Goal: Information Seeking & Learning: Learn about a topic

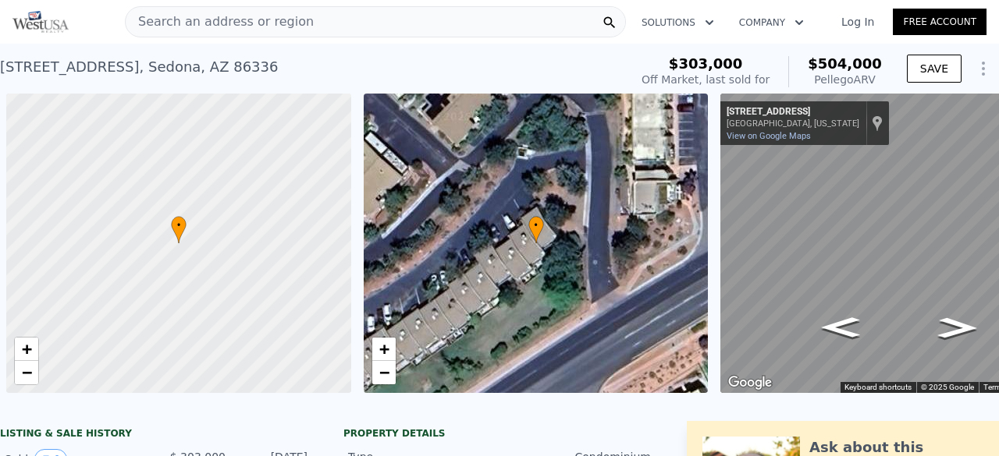
scroll to position [0, 6]
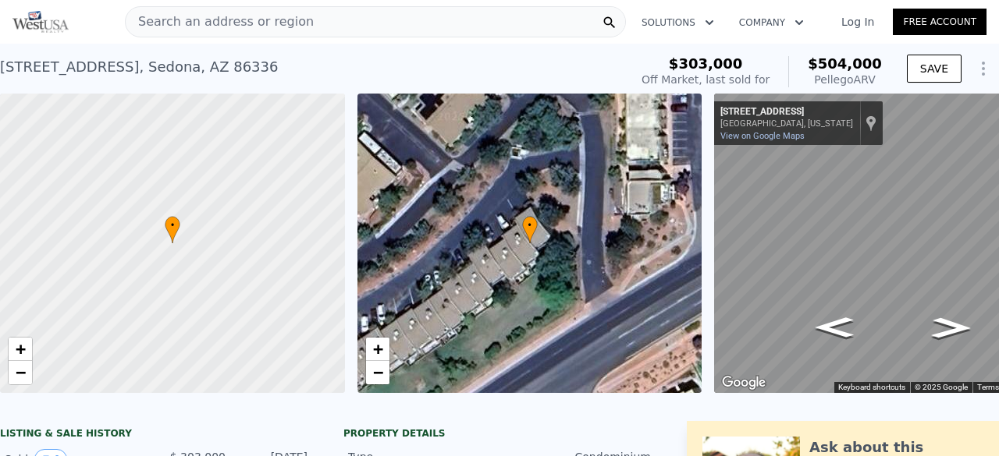
click at [343, 19] on div "Search an address or region" at bounding box center [375, 21] width 501 height 31
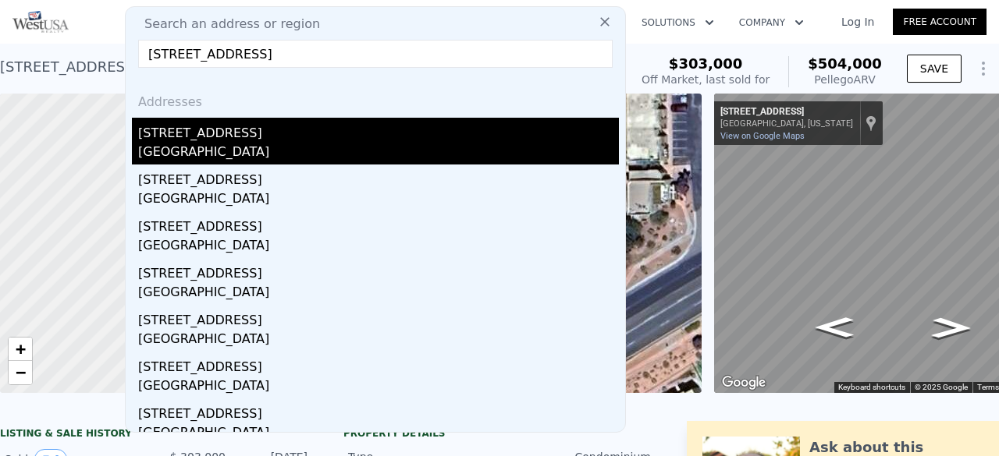
type input "[STREET_ADDRESS]"
click at [251, 138] on div "[STREET_ADDRESS]" at bounding box center [378, 130] width 481 height 25
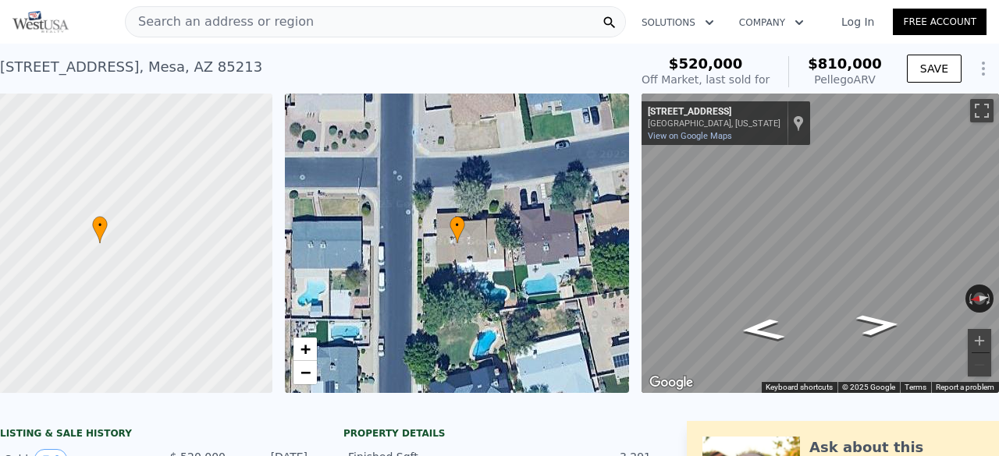
click at [204, 64] on div "[STREET_ADDRESS]" at bounding box center [131, 67] width 262 height 22
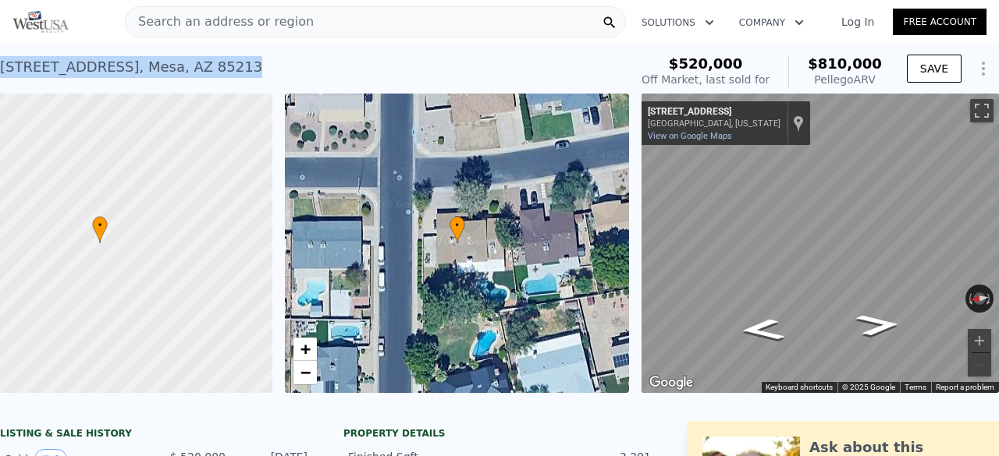
click at [204, 64] on div "[STREET_ADDRESS]" at bounding box center [131, 67] width 262 height 22
copy div "[STREET_ADDRESS] Sold [DATE] for $520k (~ARV $810k )"
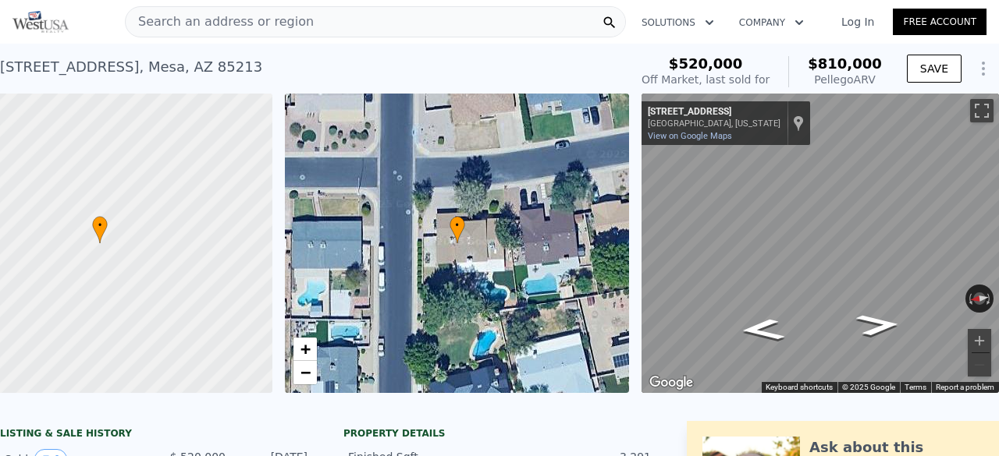
click at [172, 27] on span "Search an address or region" at bounding box center [220, 21] width 188 height 19
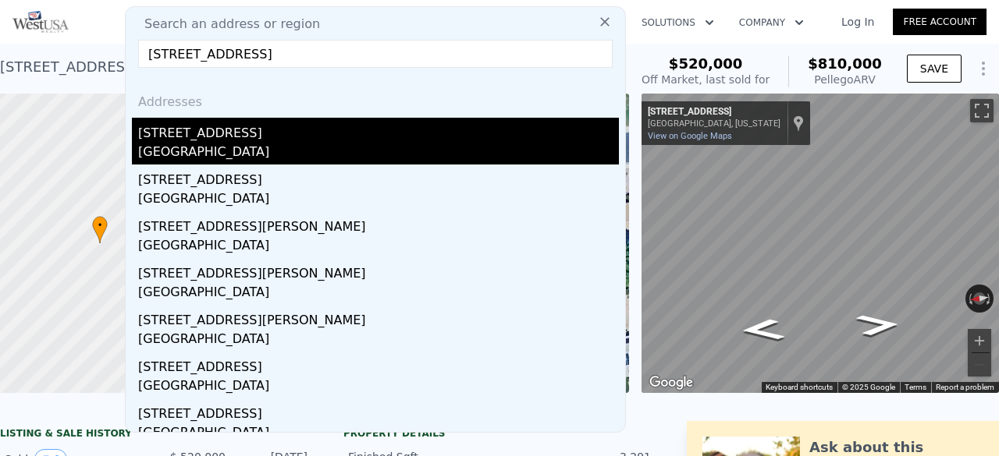
type input "[STREET_ADDRESS]"
click at [236, 132] on div "[STREET_ADDRESS]" at bounding box center [378, 130] width 481 height 25
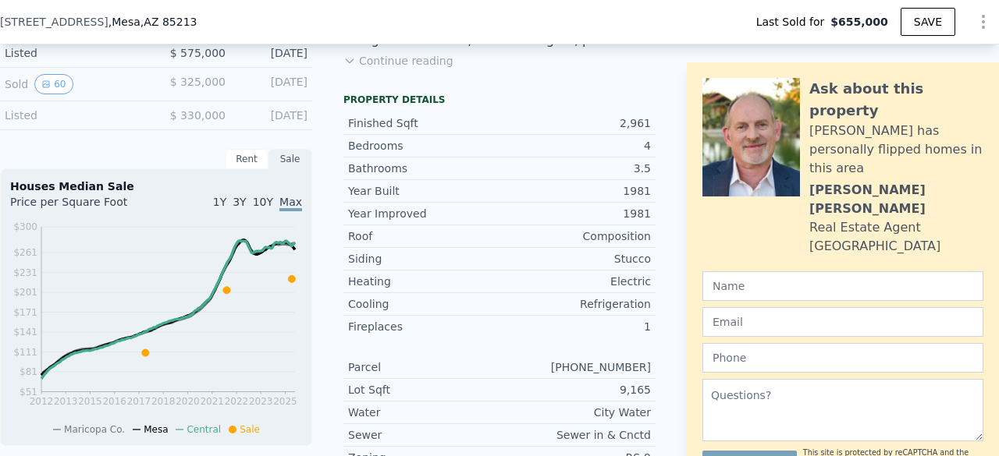
scroll to position [454, 0]
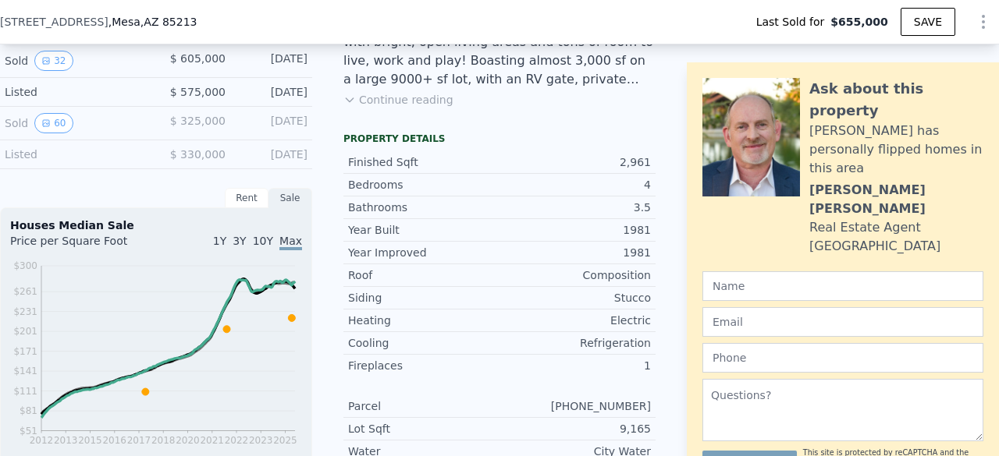
type input "$ 726,000"
type input "$ 42,231"
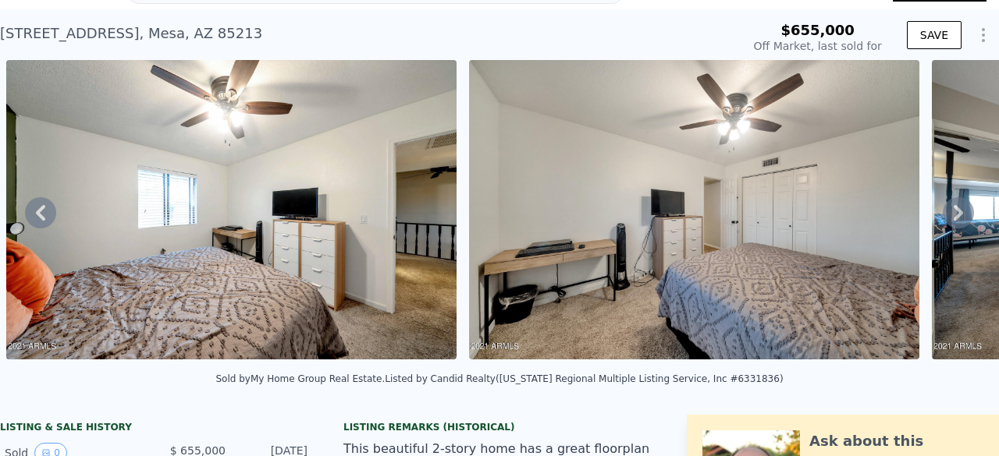
scroll to position [0, 0]
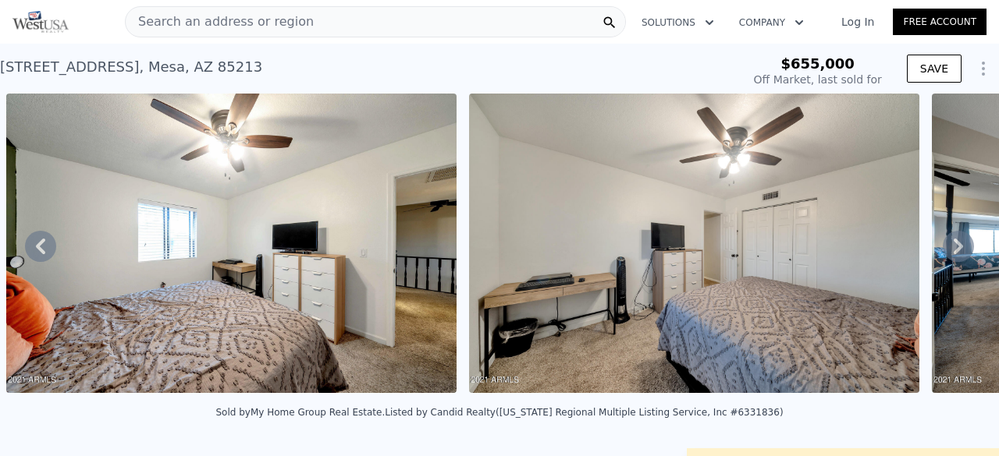
click at [243, 13] on span "Search an address or region" at bounding box center [220, 21] width 188 height 19
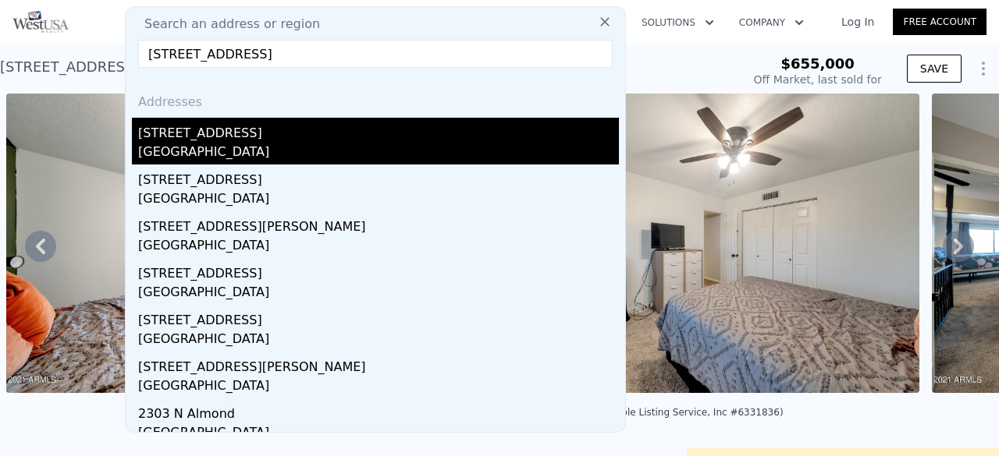
type input "[STREET_ADDRESS]"
click at [224, 133] on div "[STREET_ADDRESS]" at bounding box center [378, 130] width 481 height 25
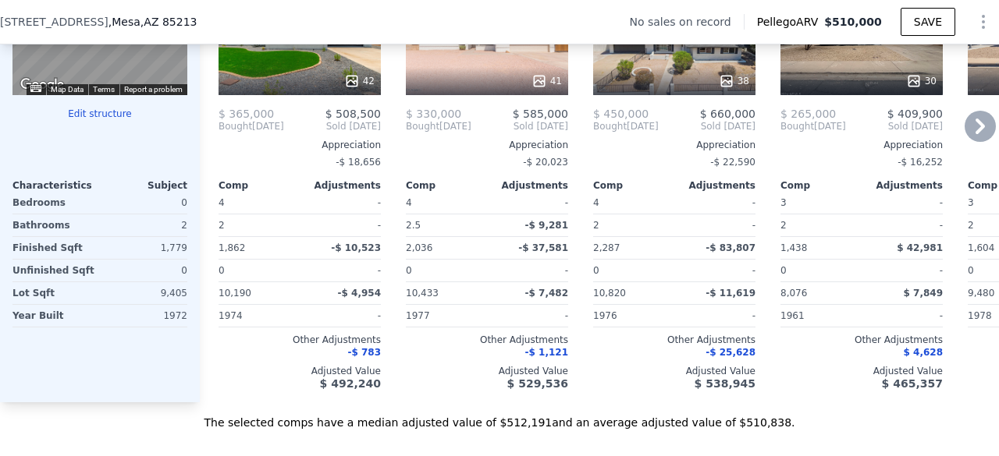
scroll to position [1635, 0]
